Goal: Navigation & Orientation: Find specific page/section

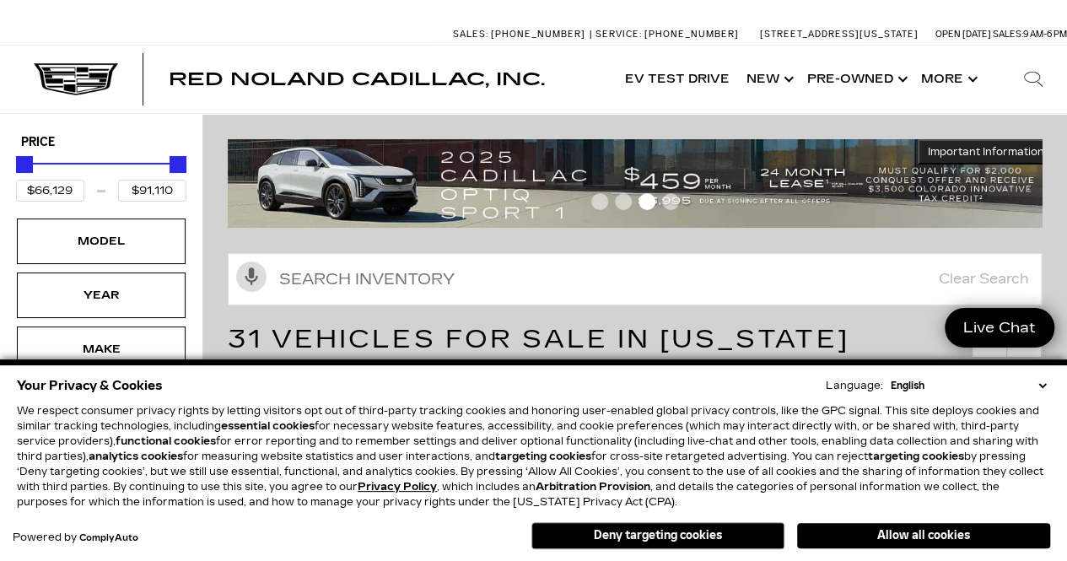
click at [1037, 391] on select "English Spanish / Español English / [GEOGRAPHIC_DATA] Korean / 한국어 Vietnamese /…" at bounding box center [969, 385] width 164 height 15
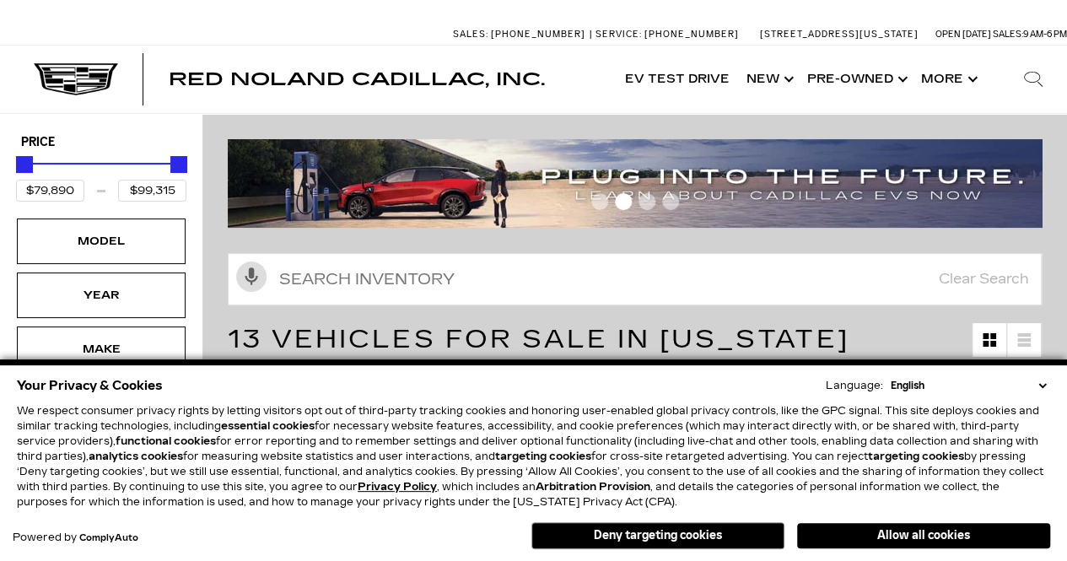
click at [1043, 387] on select "English Spanish / Español English / [GEOGRAPHIC_DATA] Korean / 한국어 Vietnamese /…" at bounding box center [969, 385] width 164 height 15
click at [671, 534] on button "Deny targeting cookies" at bounding box center [657, 535] width 253 height 27
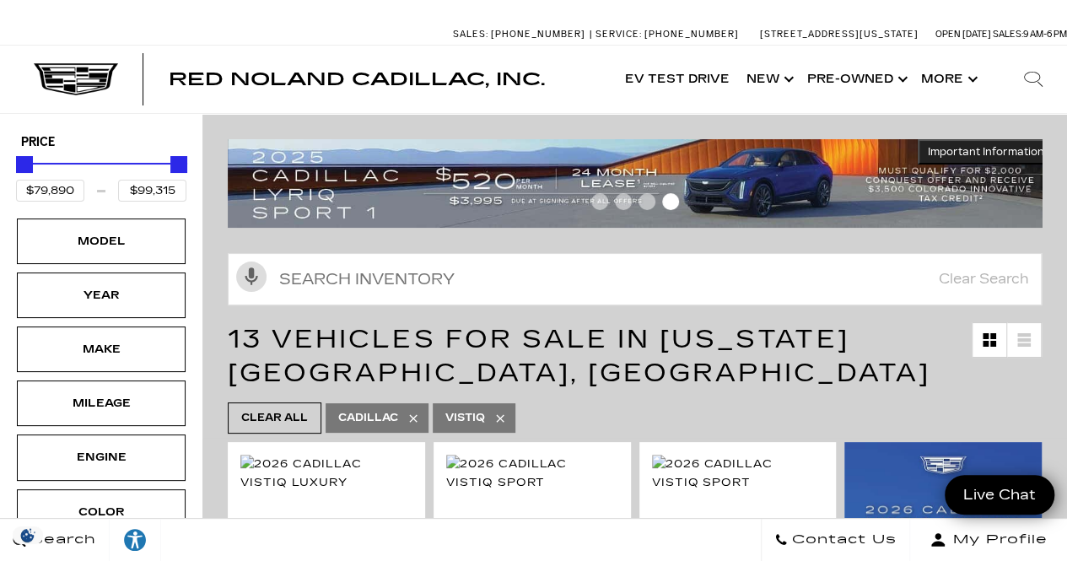
drag, startPoint x: 418, startPoint y: 19, endPoint x: 480, endPoint y: 36, distance: 64.7
copy body "Skip to main content Skip to Action Bar Sales: (719) 896-2743"
